Goal: Information Seeking & Learning: Learn about a topic

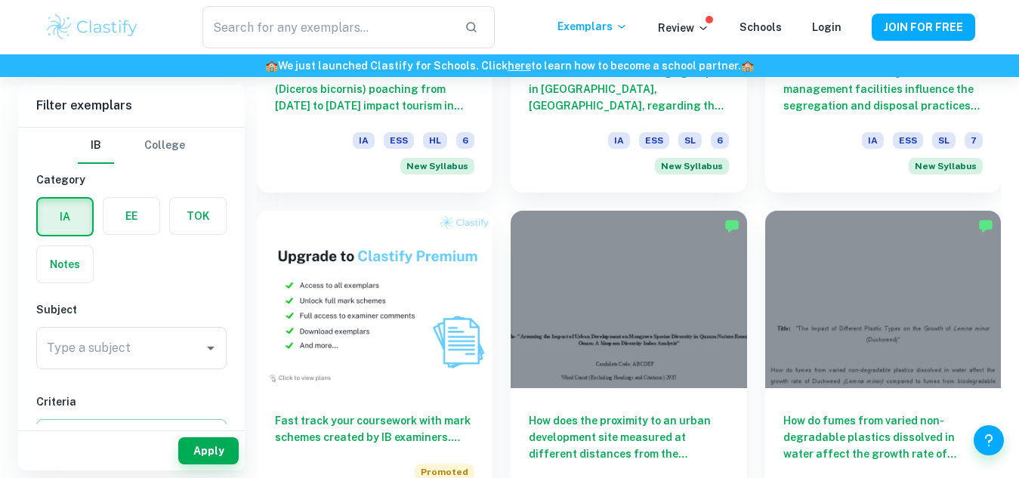
scroll to position [1006, 0]
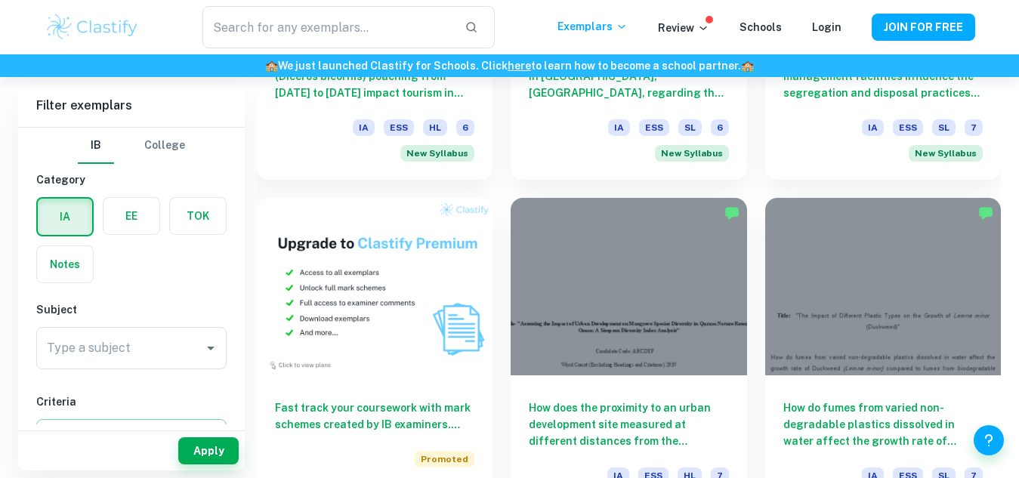
click at [140, 216] on label "button" at bounding box center [131, 216] width 56 height 36
click at [0, 0] on input "radio" at bounding box center [0, 0] width 0 height 0
click at [140, 216] on label "button" at bounding box center [131, 217] width 54 height 36
click at [0, 0] on input "radio" at bounding box center [0, 0] width 0 height 0
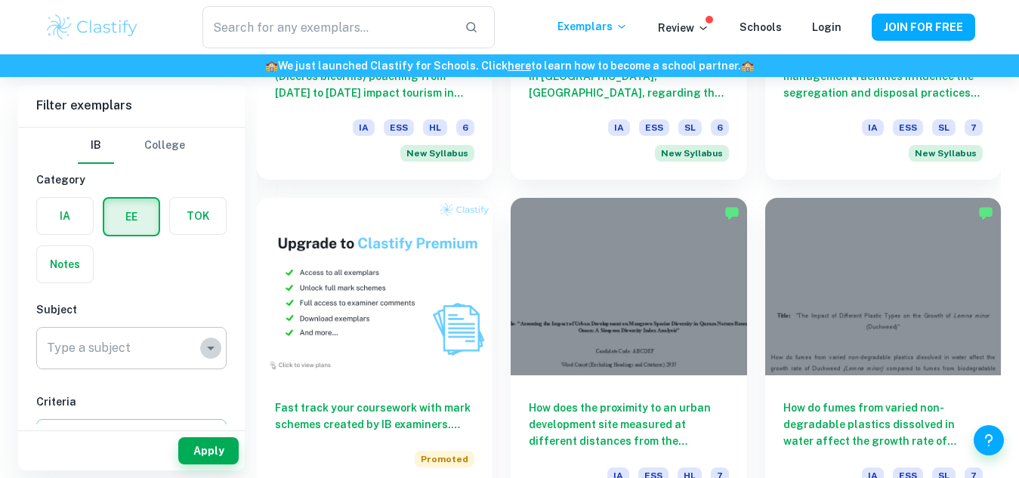
click at [203, 352] on icon "Open" at bounding box center [211, 348] width 18 height 18
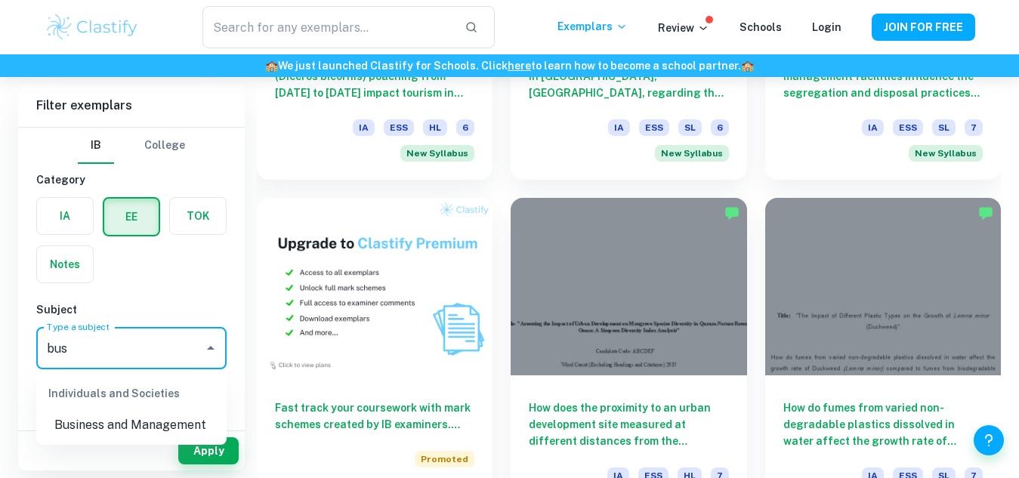
click at [127, 430] on li "Business and Management" at bounding box center [131, 425] width 190 height 27
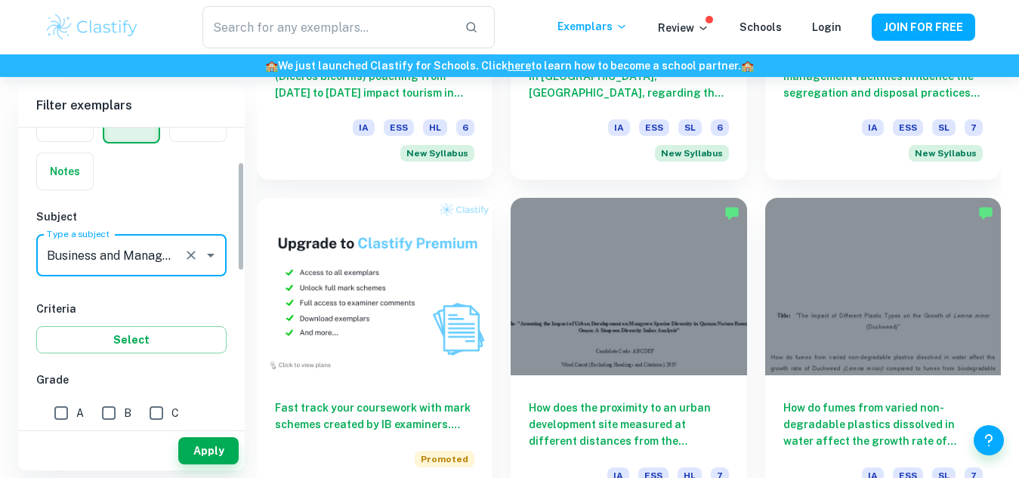
scroll to position [95, 0]
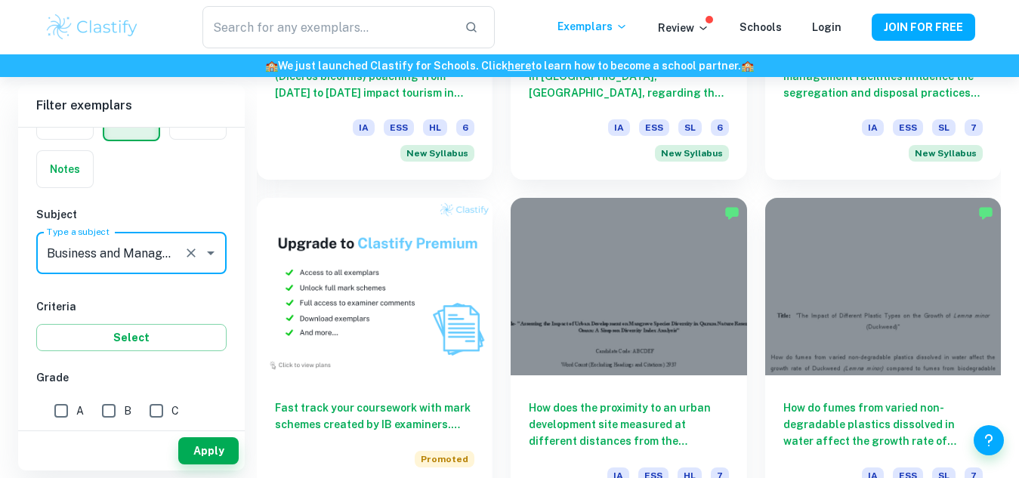
type input "Business and Management"
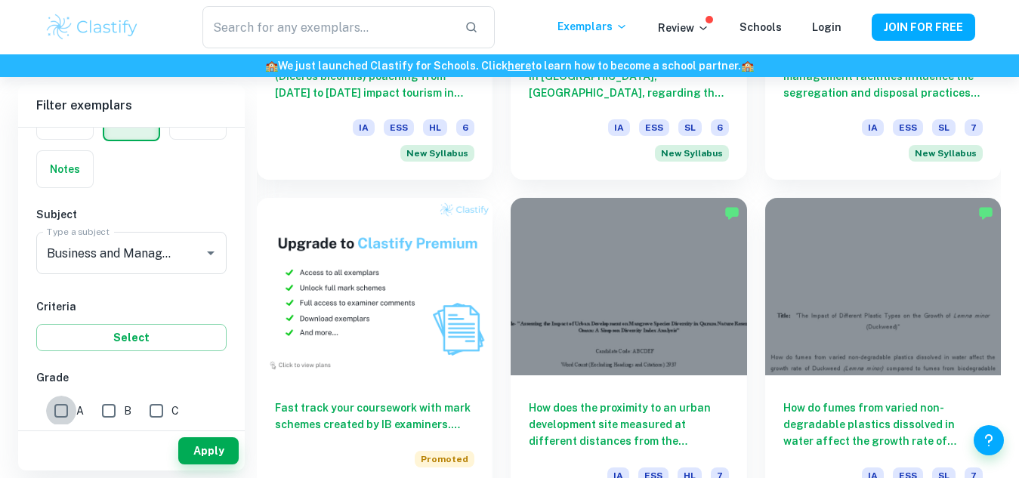
click at [60, 405] on input "A" at bounding box center [61, 411] width 30 height 30
checkbox input "true"
click at [110, 408] on input "B" at bounding box center [109, 411] width 30 height 30
checkbox input "true"
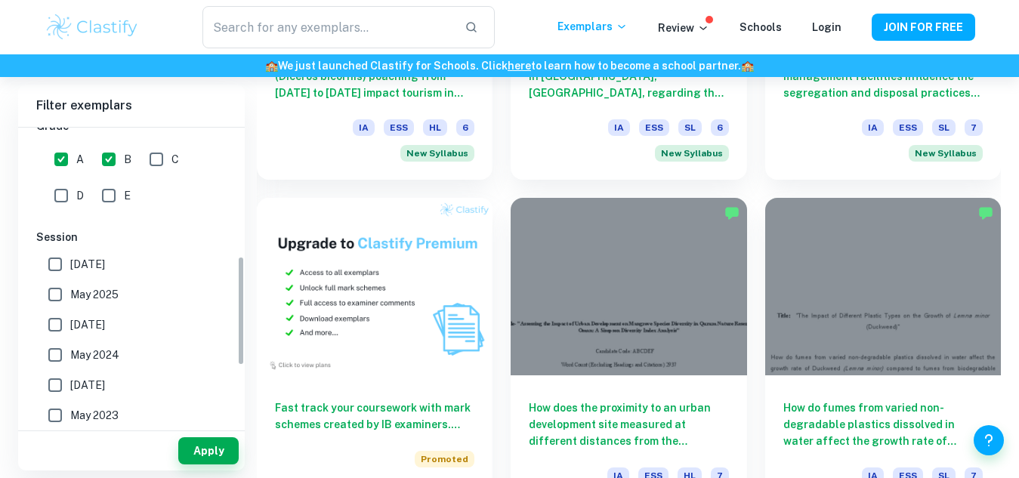
scroll to position [347, 0]
click at [55, 289] on input "May 2025" at bounding box center [55, 294] width 30 height 30
checkbox input "true"
click at [57, 327] on input "[DATE]" at bounding box center [55, 324] width 30 height 30
checkbox input "true"
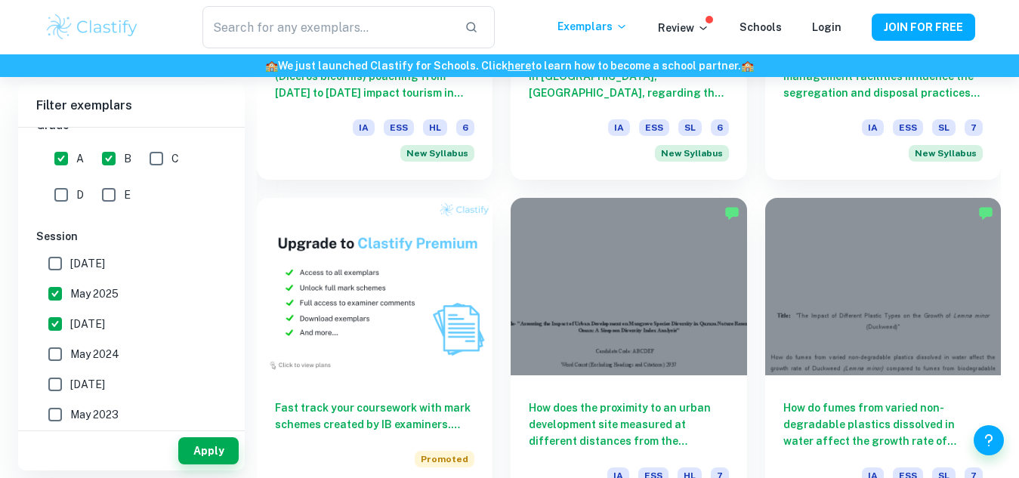
click at [56, 351] on input "May 2024" at bounding box center [55, 354] width 30 height 30
checkbox input "true"
click at [196, 449] on button "Apply" at bounding box center [208, 450] width 60 height 27
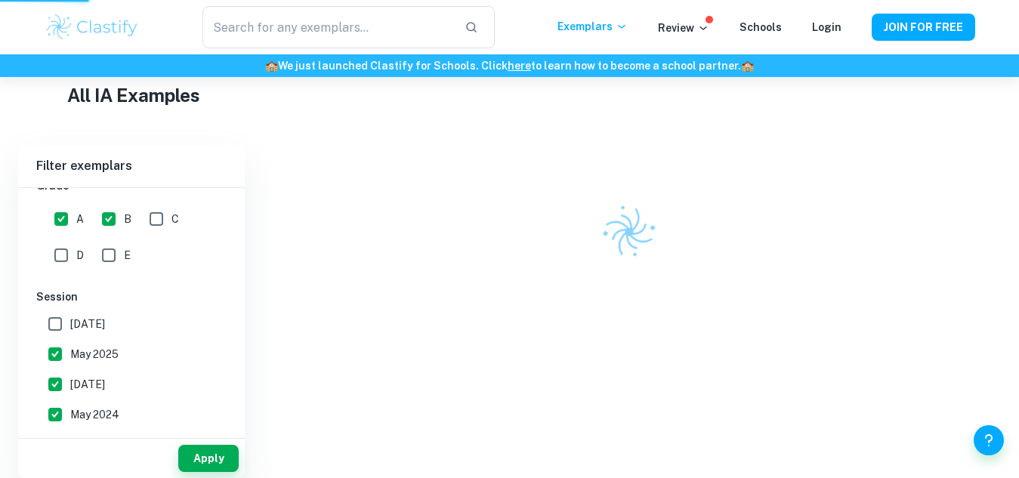
scroll to position [341, 0]
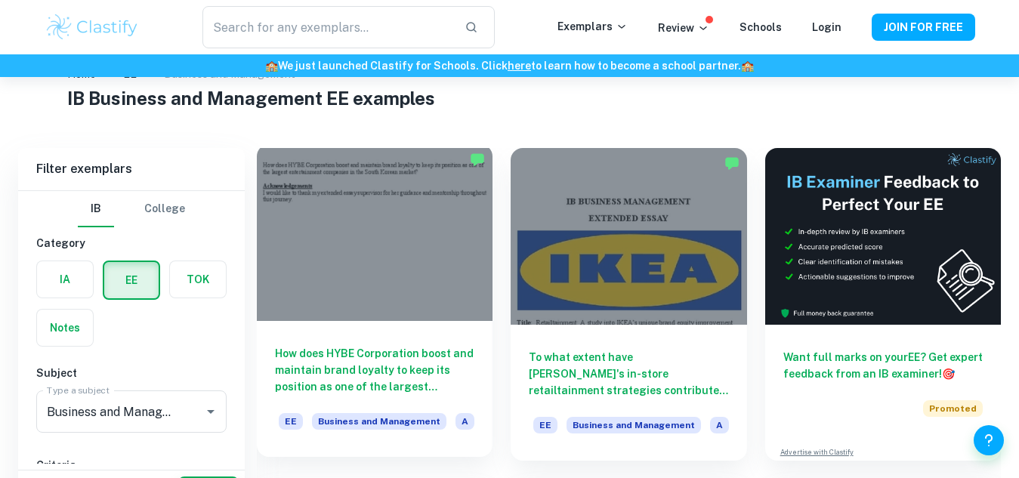
scroll to position [87, 0]
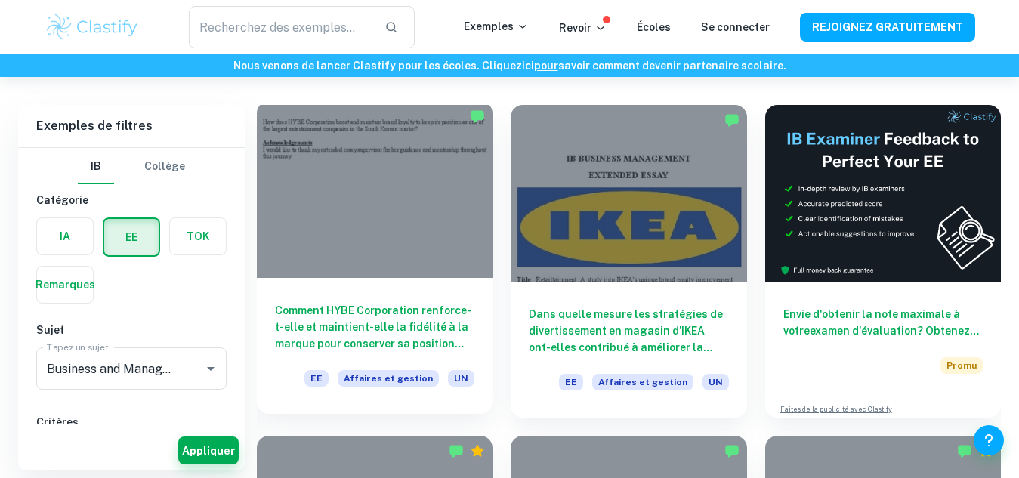
click at [265, 397] on div "Comment HYBE Corporation renforce-t-elle et maintient-elle la fidélité à la mar…" at bounding box center [375, 346] width 236 height 136
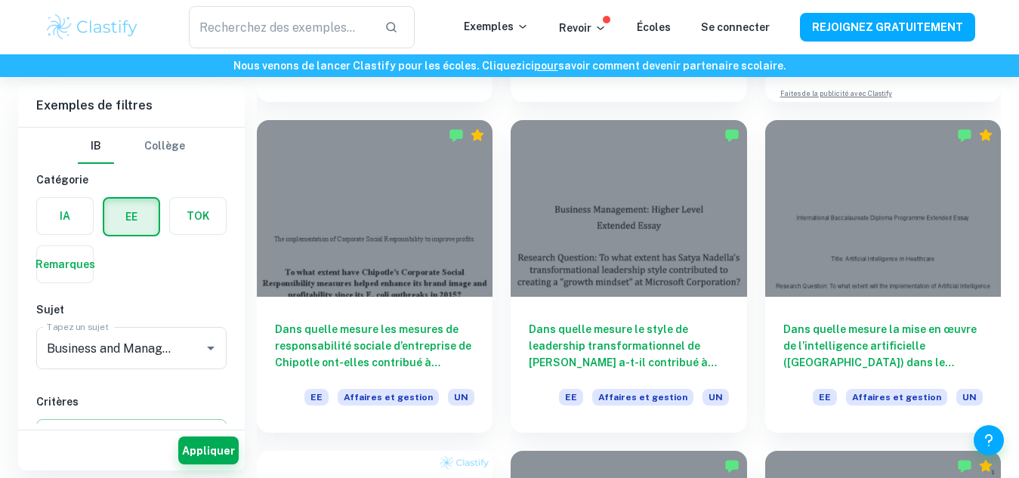
scroll to position [403, 0]
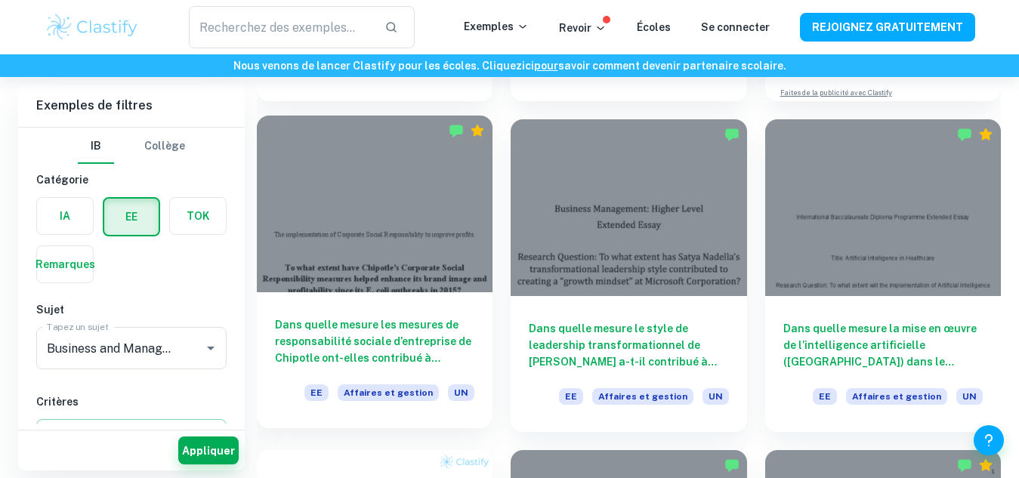
click at [451, 261] on div at bounding box center [375, 204] width 236 height 177
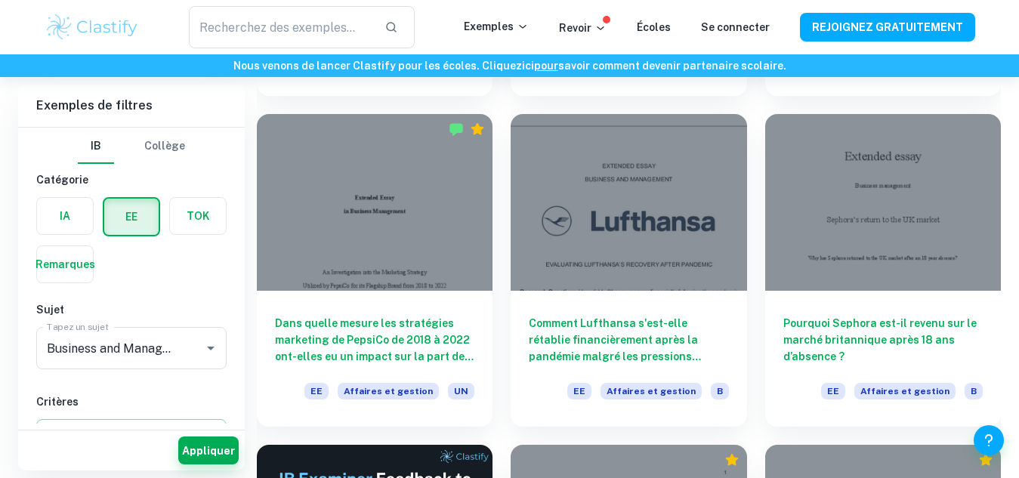
scroll to position [1733, 0]
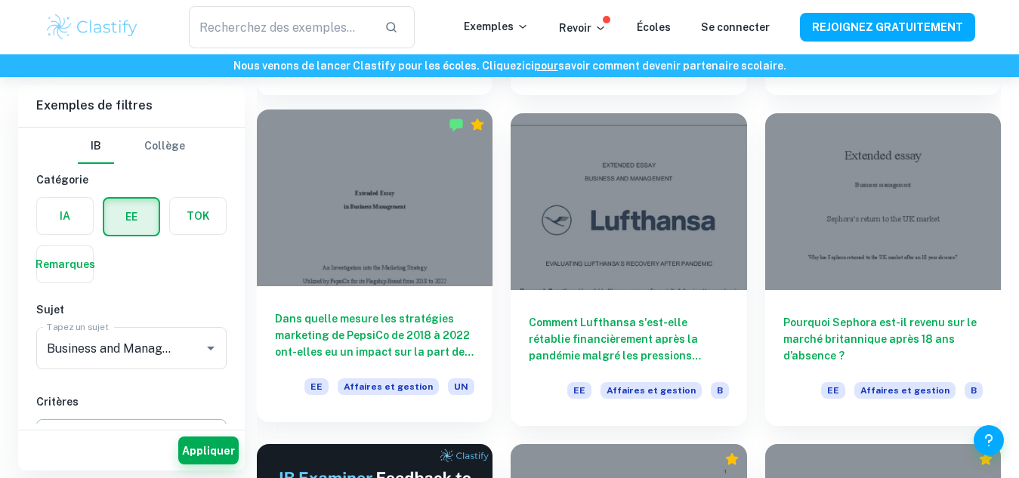
click at [426, 262] on div at bounding box center [375, 198] width 236 height 177
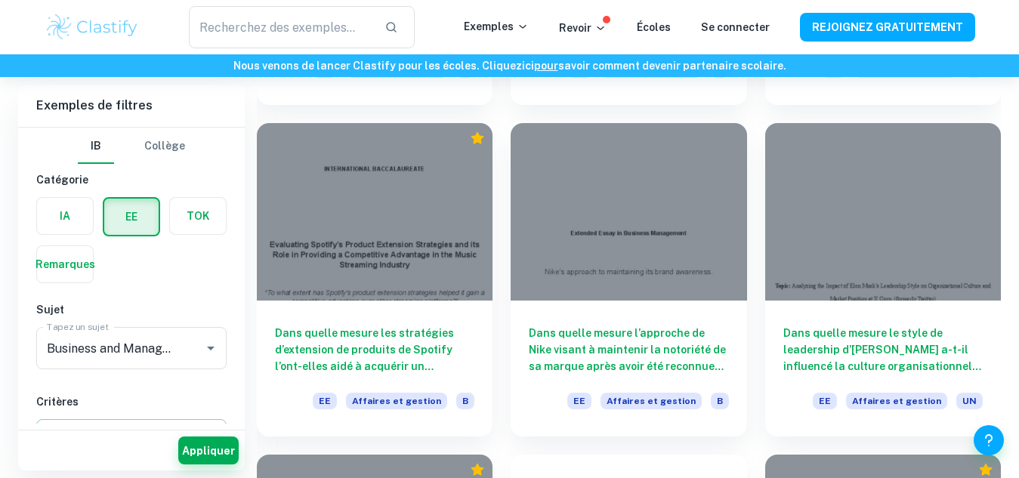
scroll to position [3379, 0]
click at [341, 300] on div "Dans quelle mesure les stratégies d’extension de produits de Spotify l’ont-elle…" at bounding box center [375, 368] width 236 height 136
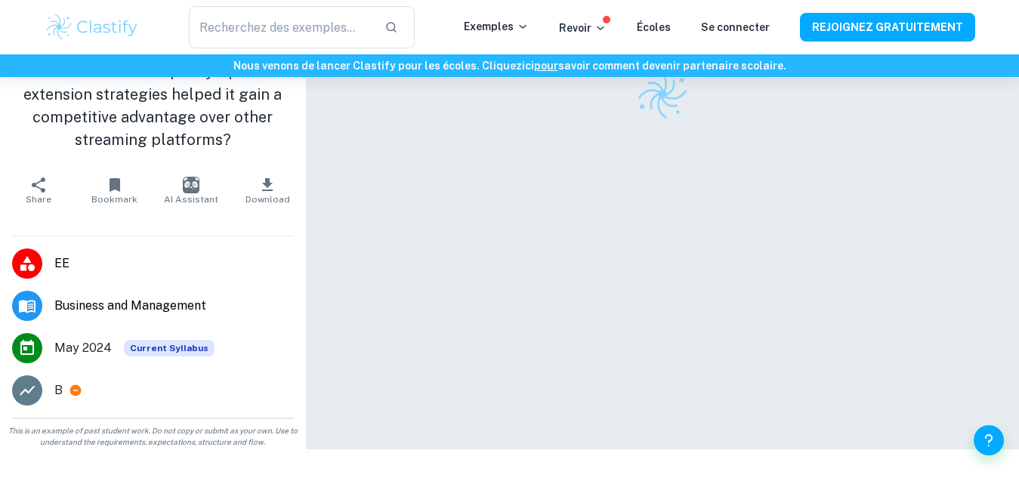
scroll to position [77, 0]
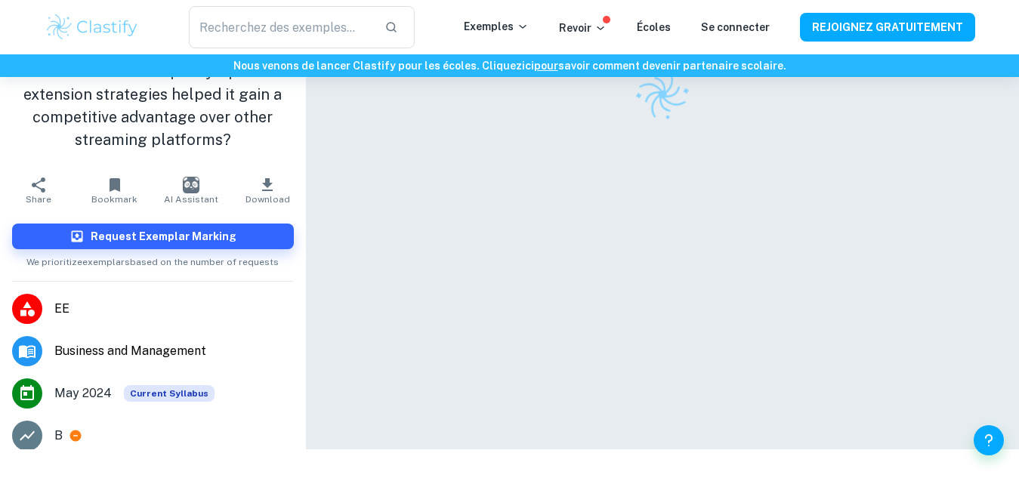
click at [341, 300] on div at bounding box center [662, 224] width 713 height 449
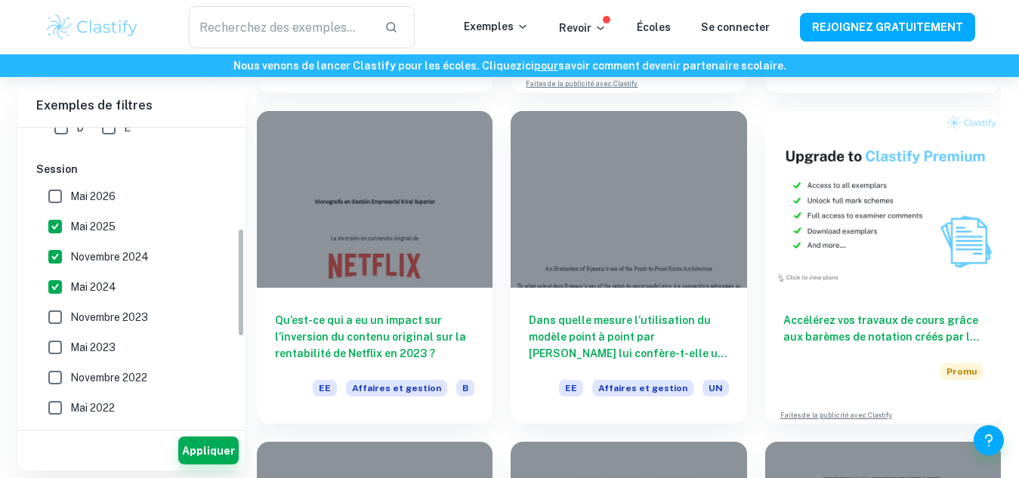
scroll to position [273, 0]
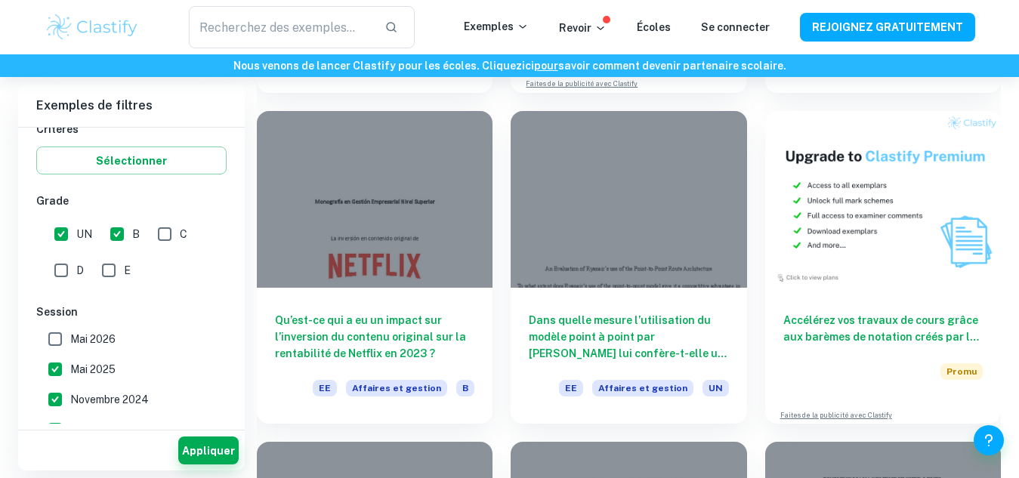
click at [116, 225] on input "B" at bounding box center [117, 234] width 30 height 30
checkbox input "false"
click at [216, 446] on font "Appliquer" at bounding box center [208, 451] width 53 height 12
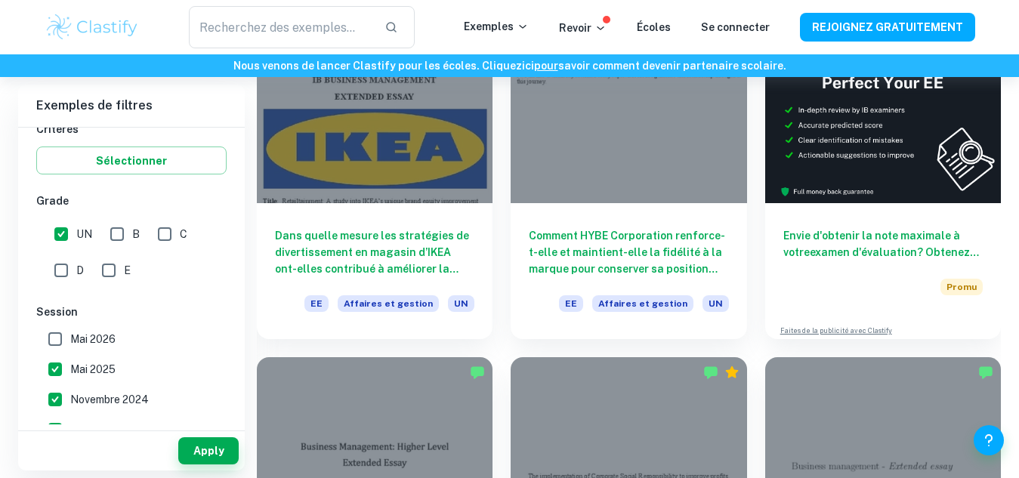
scroll to position [165, 0]
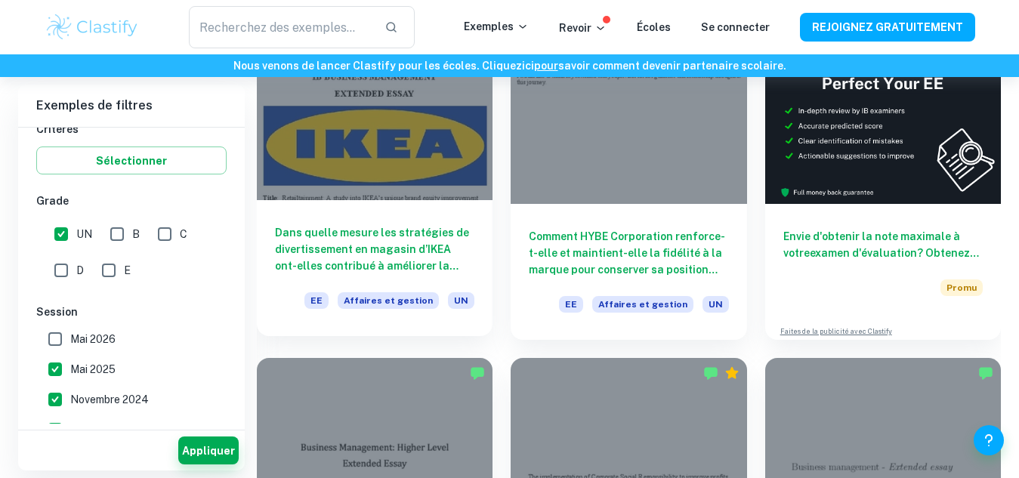
click at [419, 221] on div "Dans quelle mesure les stratégies de divertissement en magasin d’IKEA ont-elles…" at bounding box center [375, 268] width 236 height 136
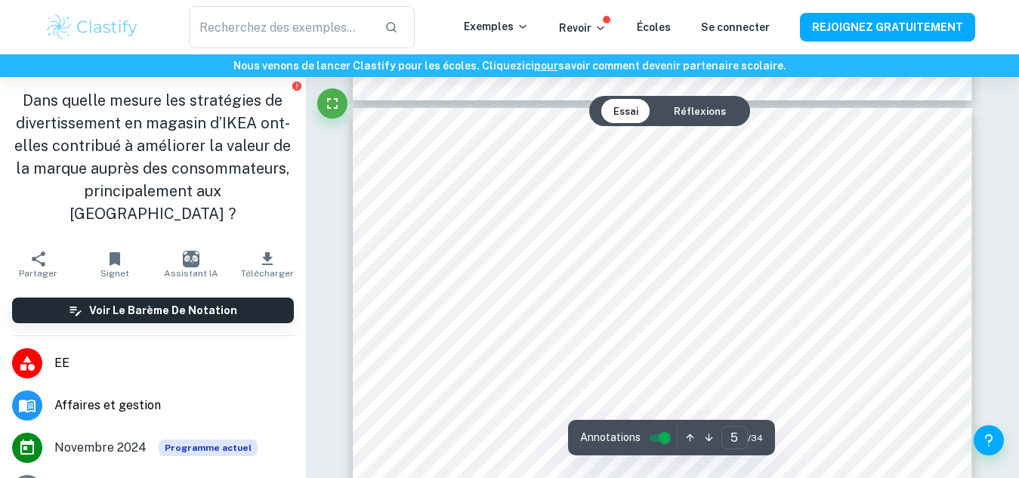
scroll to position [3713, 0]
click at [674, 121] on button "Réflexions" at bounding box center [700, 111] width 76 height 24
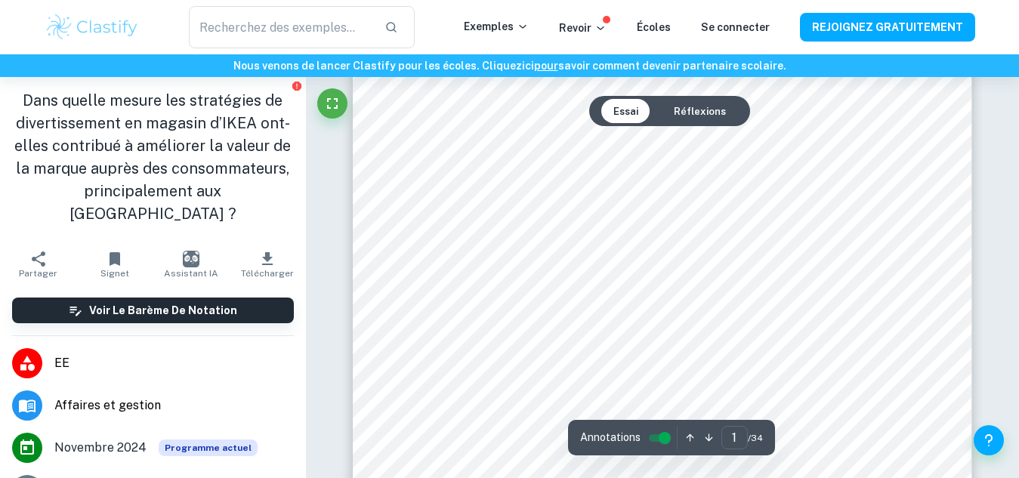
scroll to position [160, 0]
click at [696, 113] on font "Réflexions" at bounding box center [700, 110] width 52 height 11
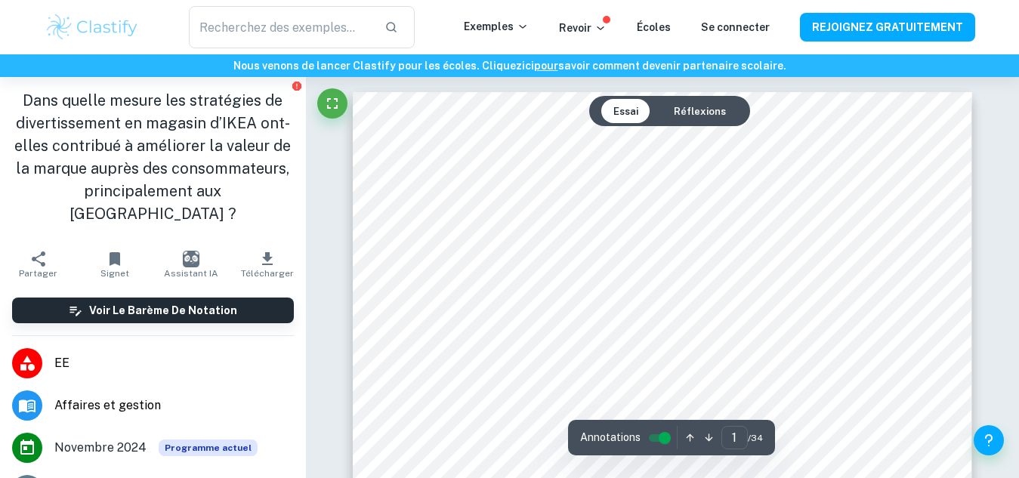
click at [696, 113] on font "Réflexions" at bounding box center [700, 110] width 52 height 11
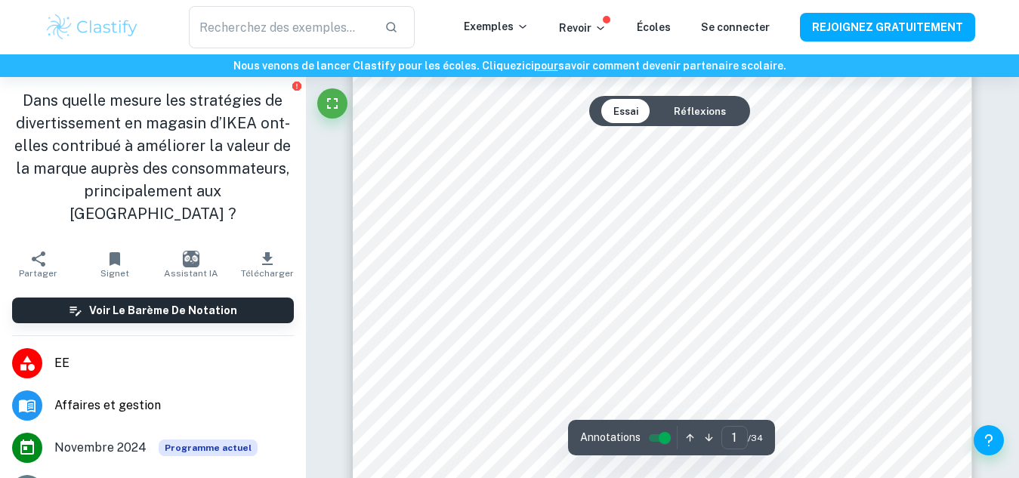
scroll to position [310, 0]
click at [701, 111] on font "Réflexions" at bounding box center [700, 110] width 52 height 11
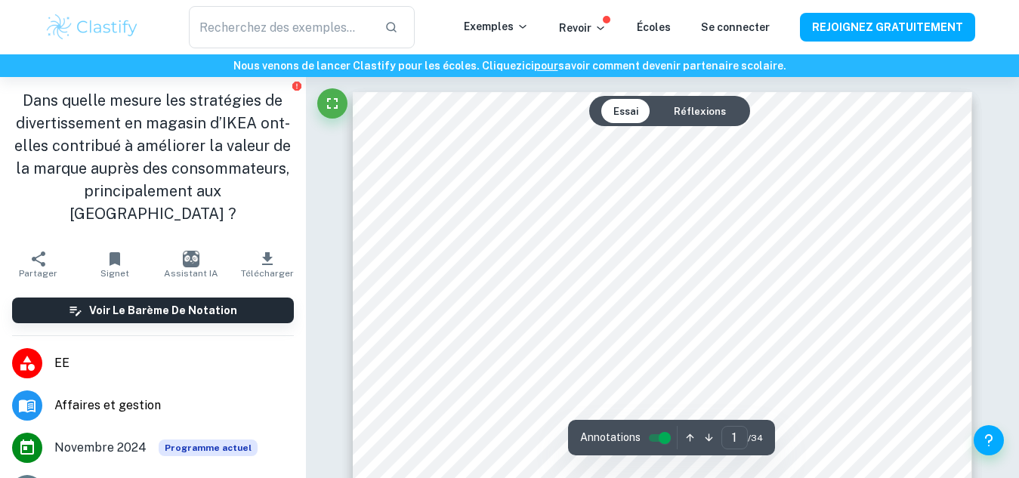
click at [699, 115] on font "Réflexions" at bounding box center [700, 110] width 52 height 11
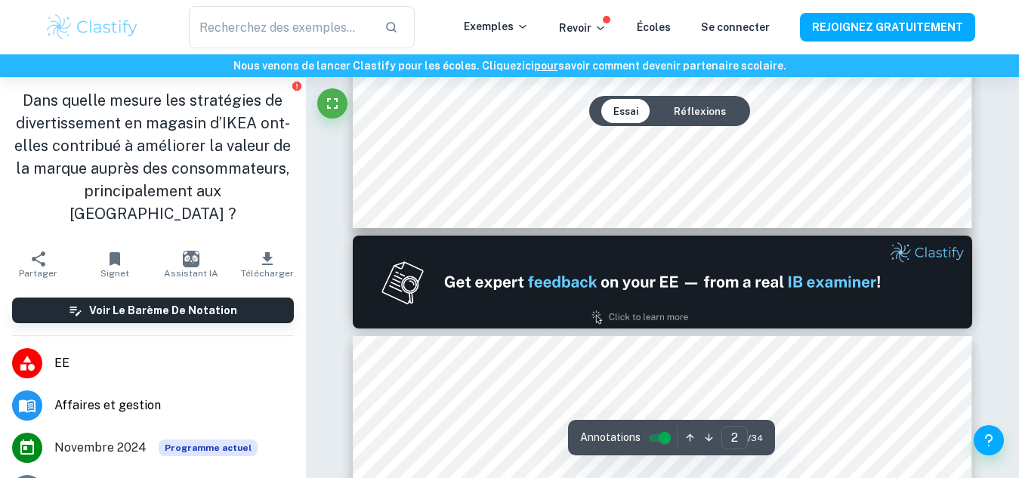
scroll to position [987, 0]
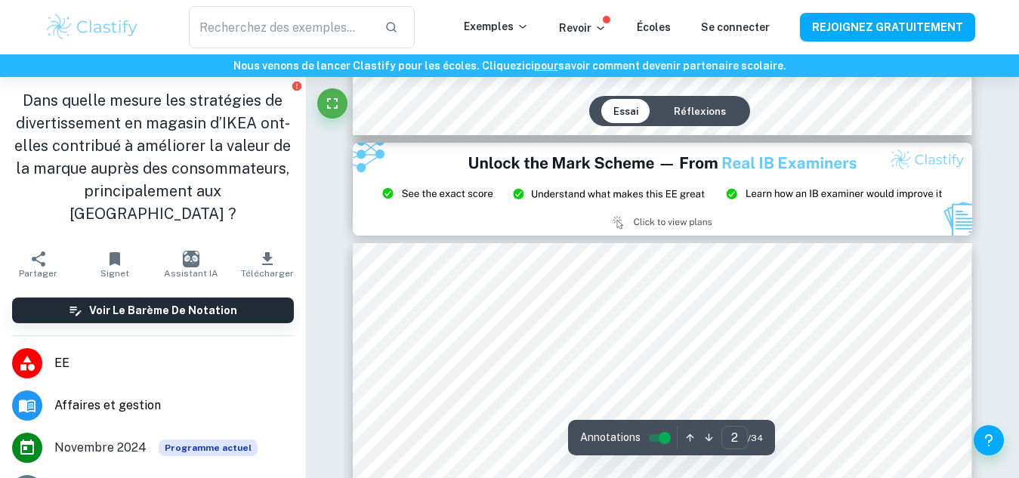
type input "3"
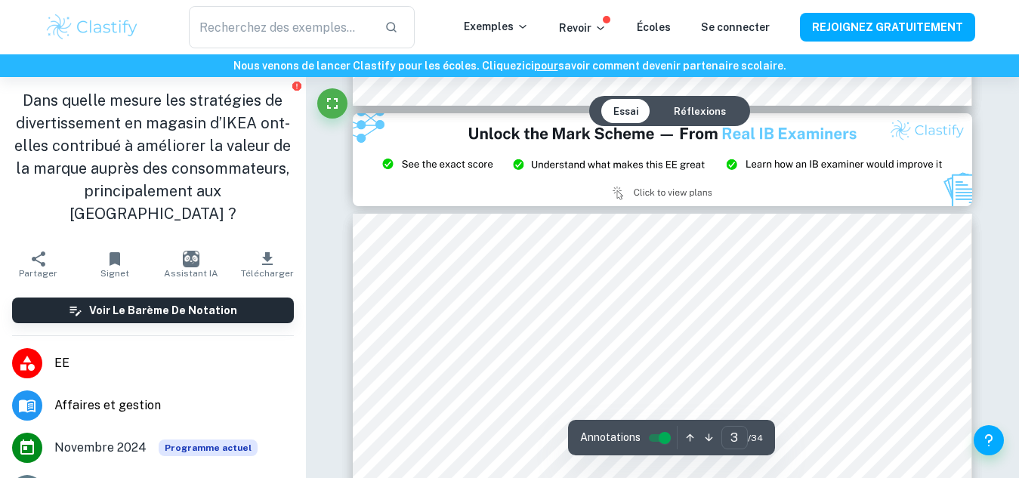
scroll to position [1937, 0]
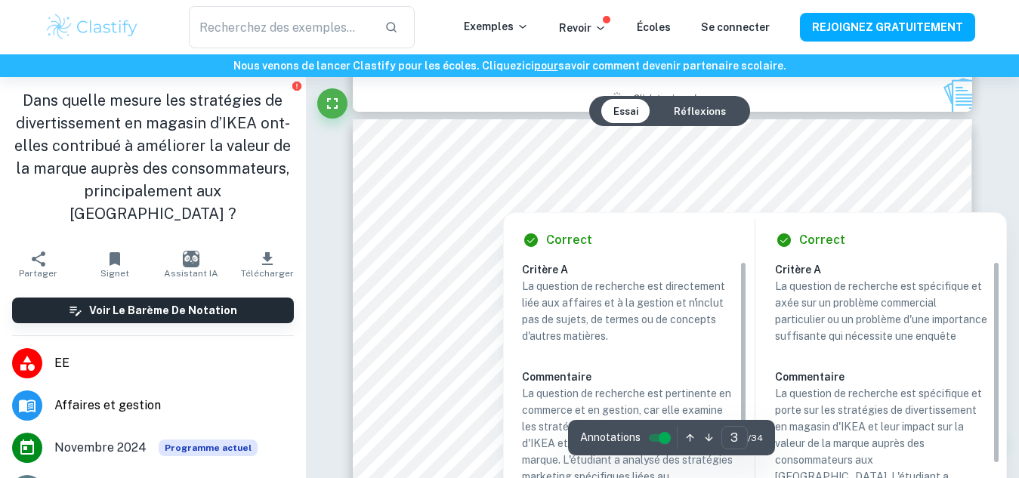
click at [685, 196] on div at bounding box center [670, 202] width 177 height 14
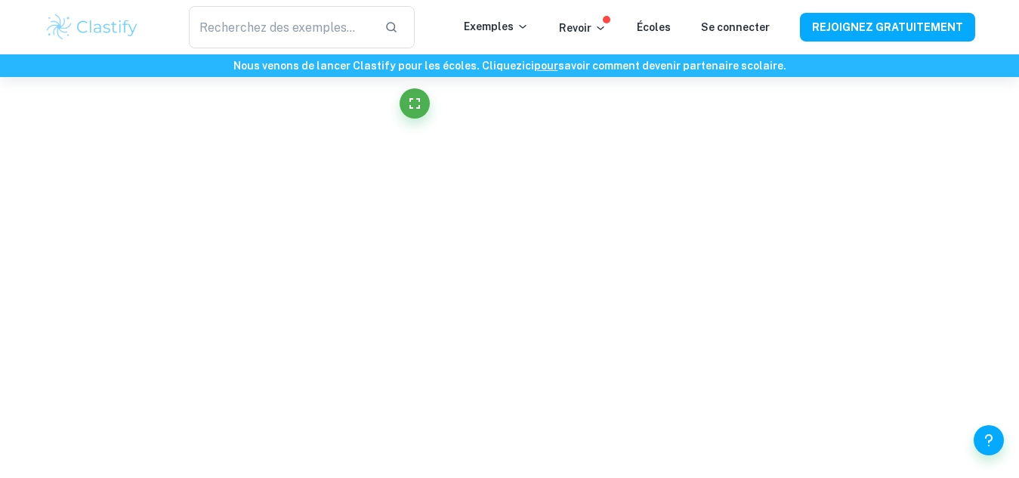
scroll to position [2132, 0]
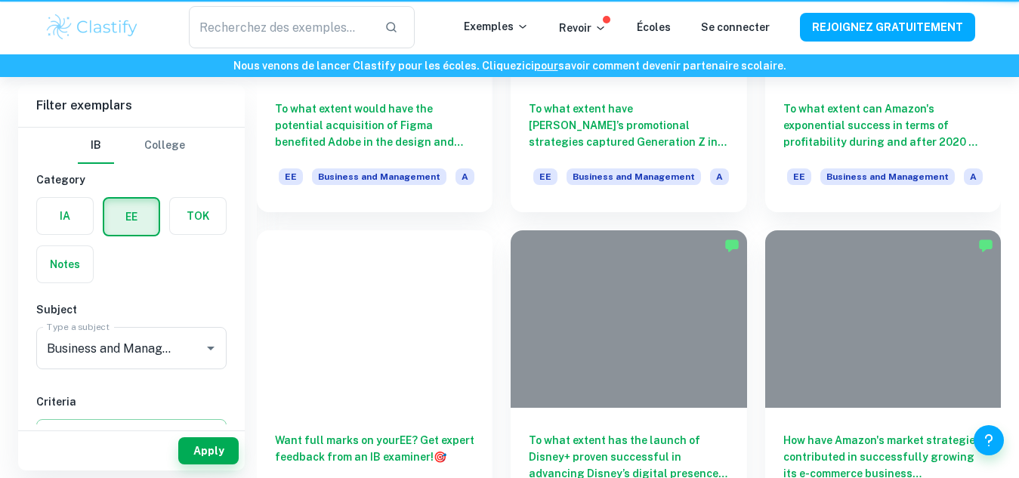
scroll to position [165, 0]
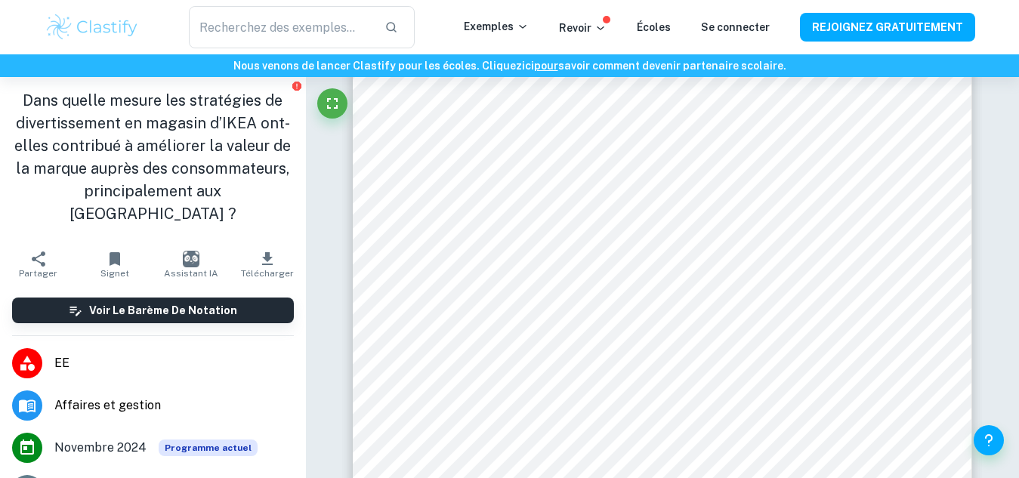
scroll to position [271, 0]
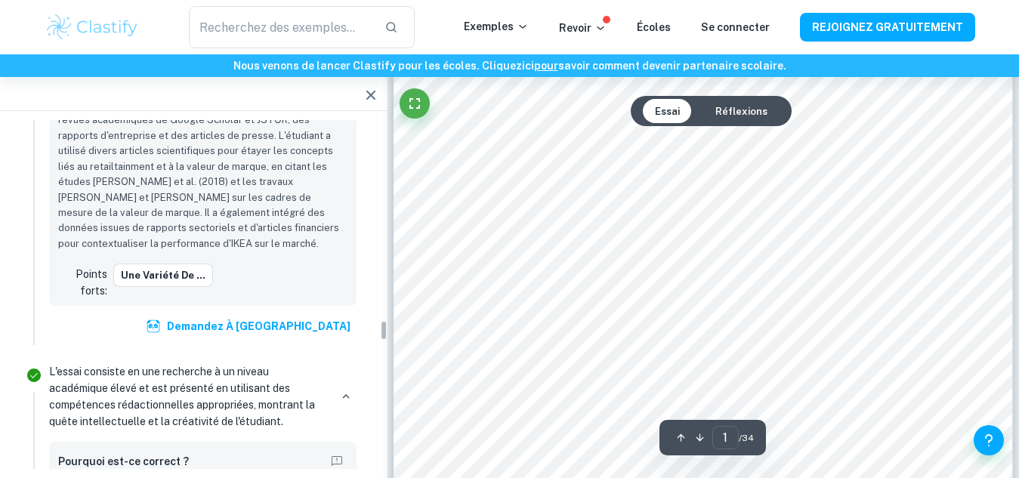
scroll to position [3370, 0]
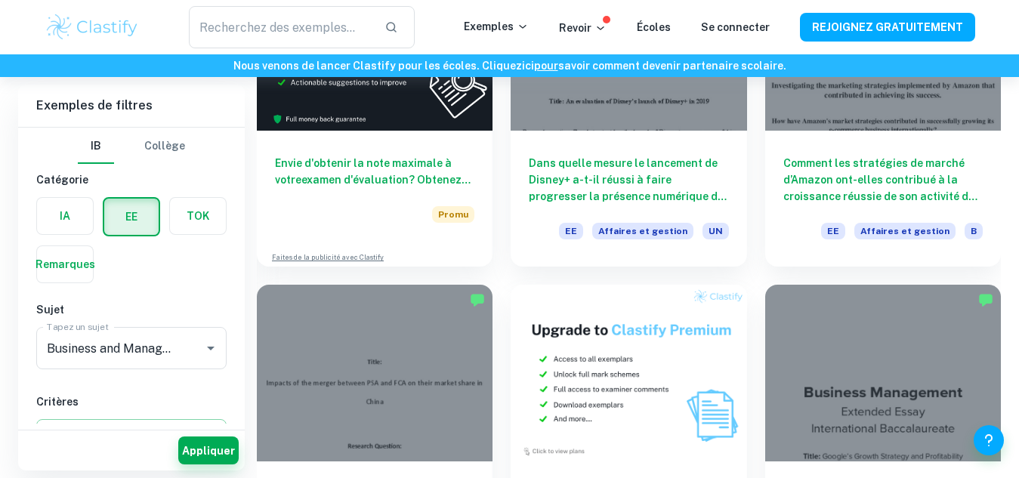
scroll to position [2226, 0]
